Goal: Task Accomplishment & Management: Use online tool/utility

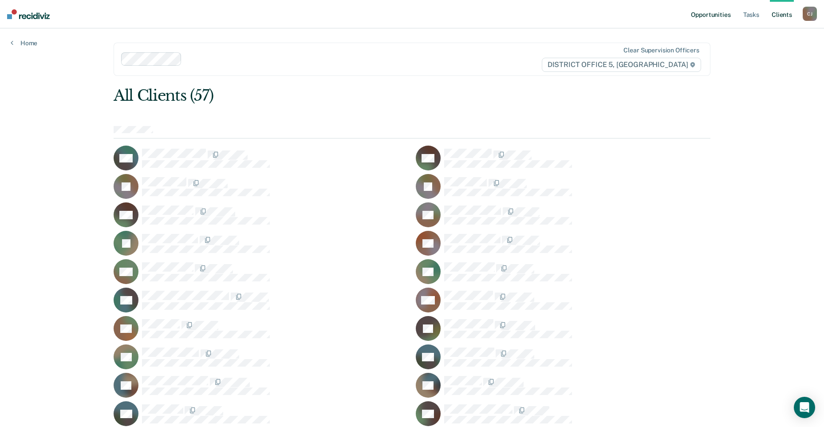
click at [720, 13] on link "Opportunities" at bounding box center [710, 14] width 43 height 28
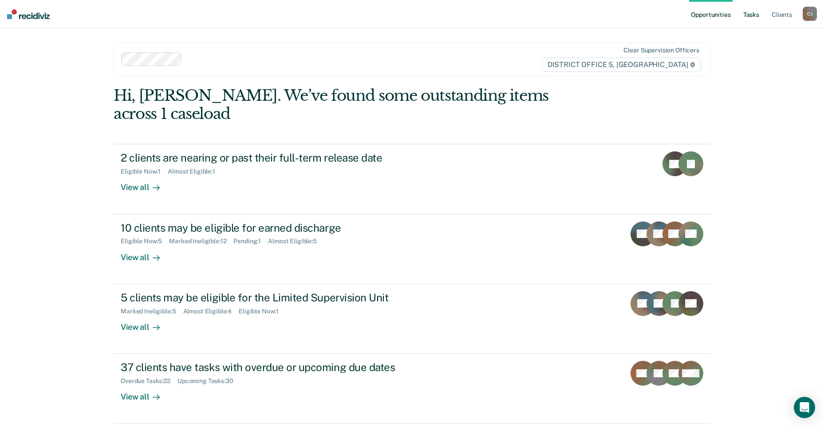
click at [744, 17] on link "Tasks" at bounding box center [752, 14] width 20 height 28
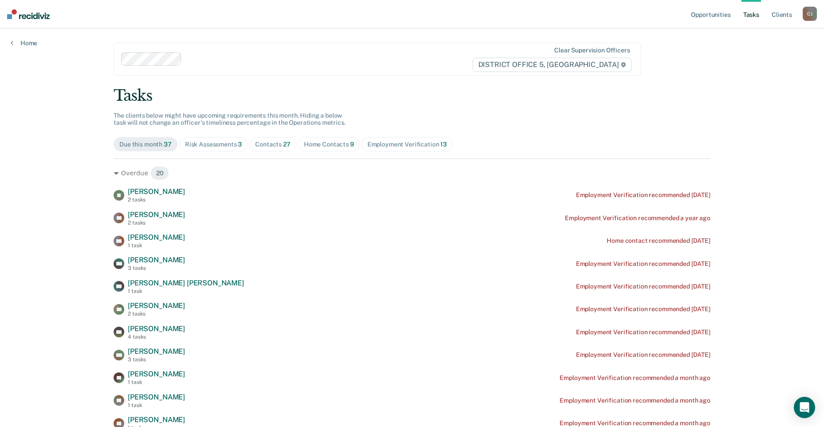
click at [341, 146] on div "Home Contacts 9" at bounding box center [329, 145] width 50 height 8
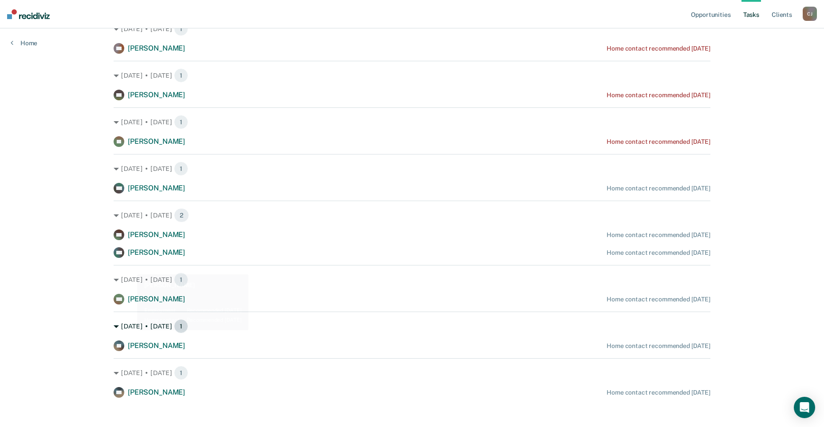
scroll to position [150, 0]
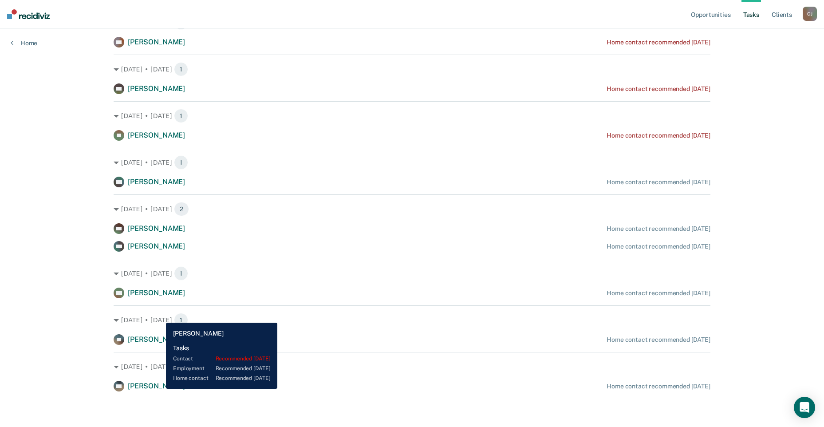
click at [138, 388] on span "[PERSON_NAME]" at bounding box center [156, 386] width 57 height 8
